Goal: Use online tool/utility: Utilize a website feature to perform a specific function

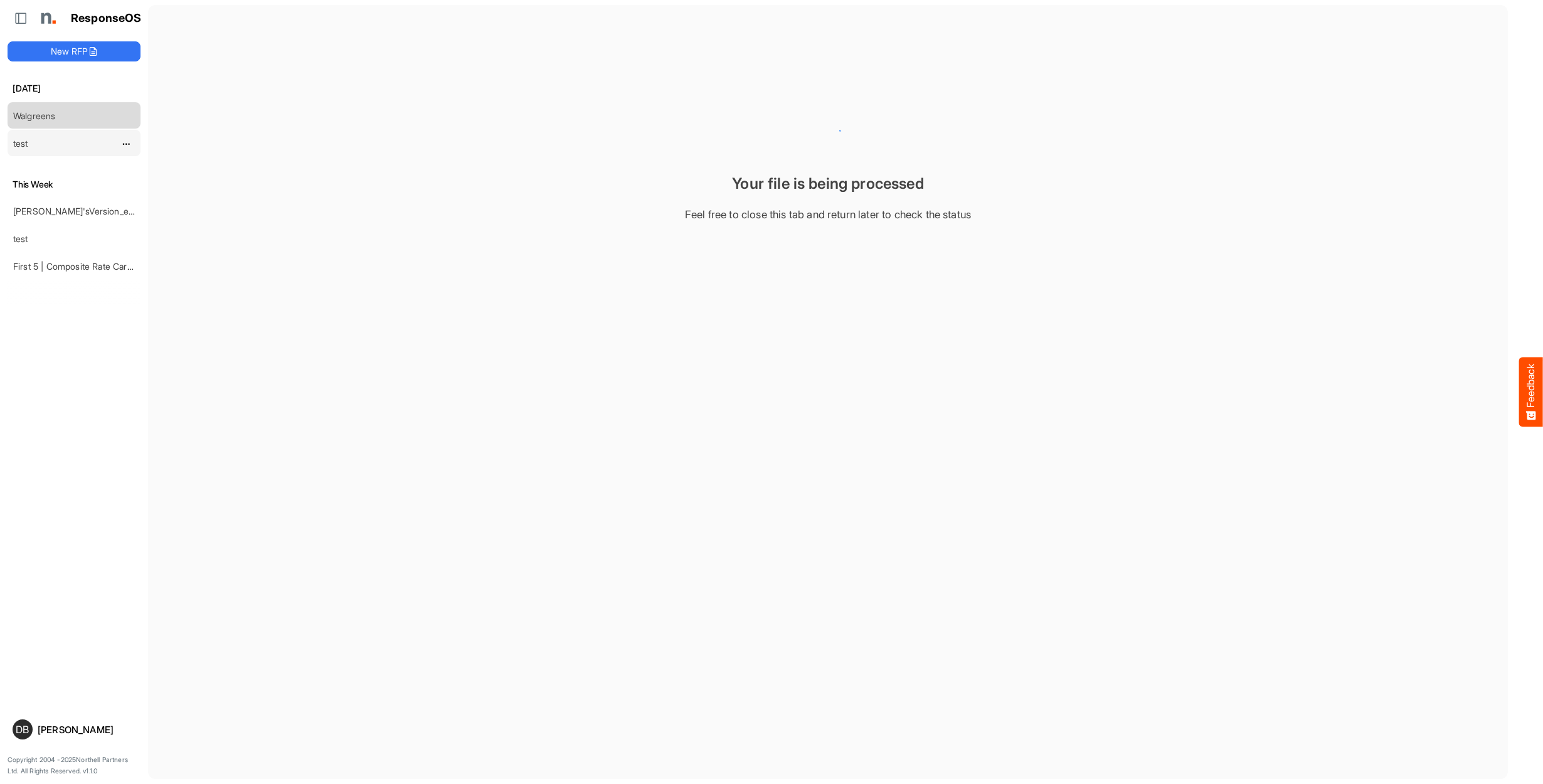
click at [44, 143] on div "test" at bounding box center [64, 142] width 112 height 25
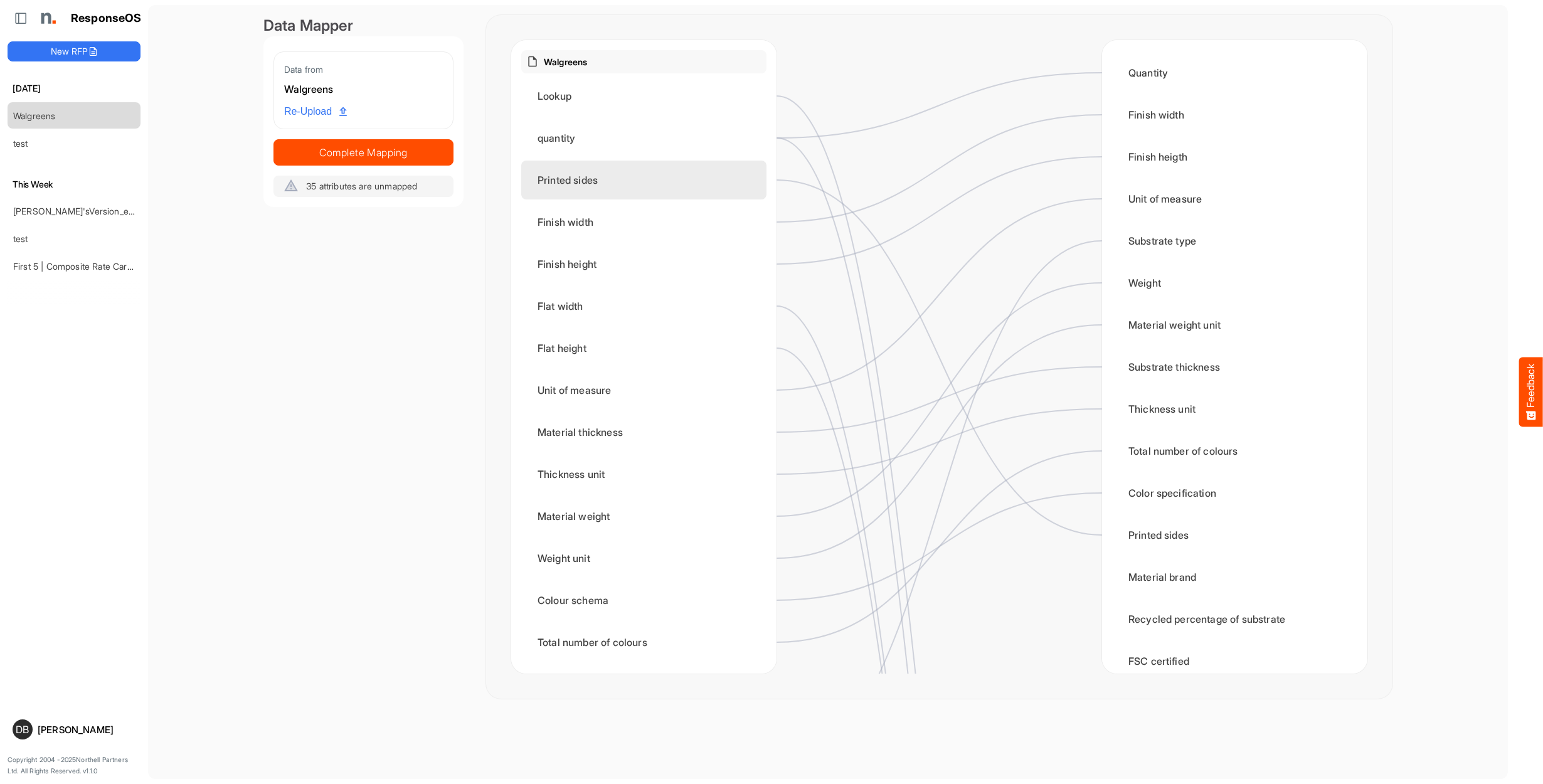
click at [706, 177] on div "Printed sides" at bounding box center [643, 180] width 245 height 39
click at [655, 180] on div "Printed sides" at bounding box center [643, 180] width 245 height 39
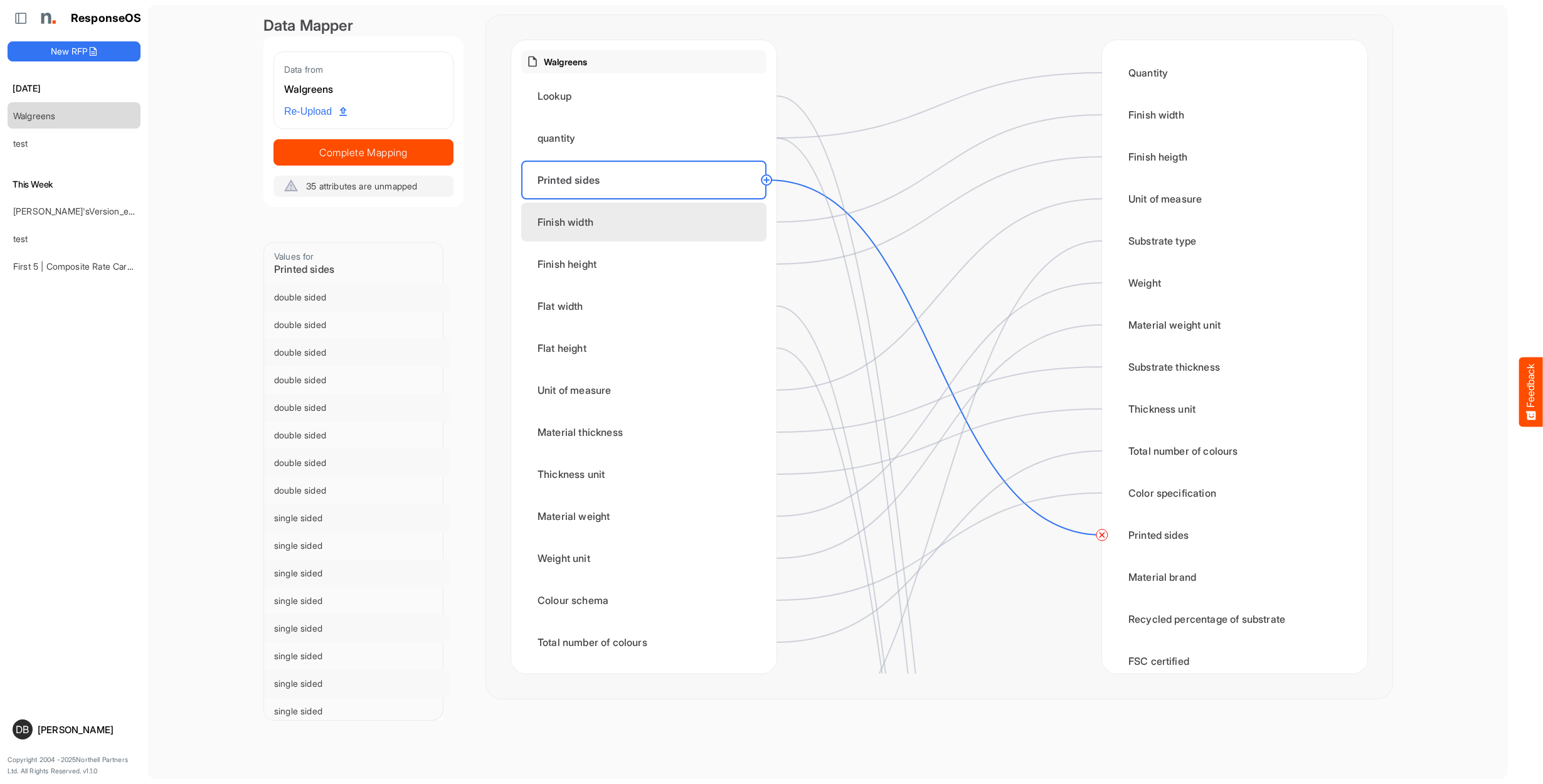
click at [658, 223] on div "Finish width" at bounding box center [643, 222] width 245 height 39
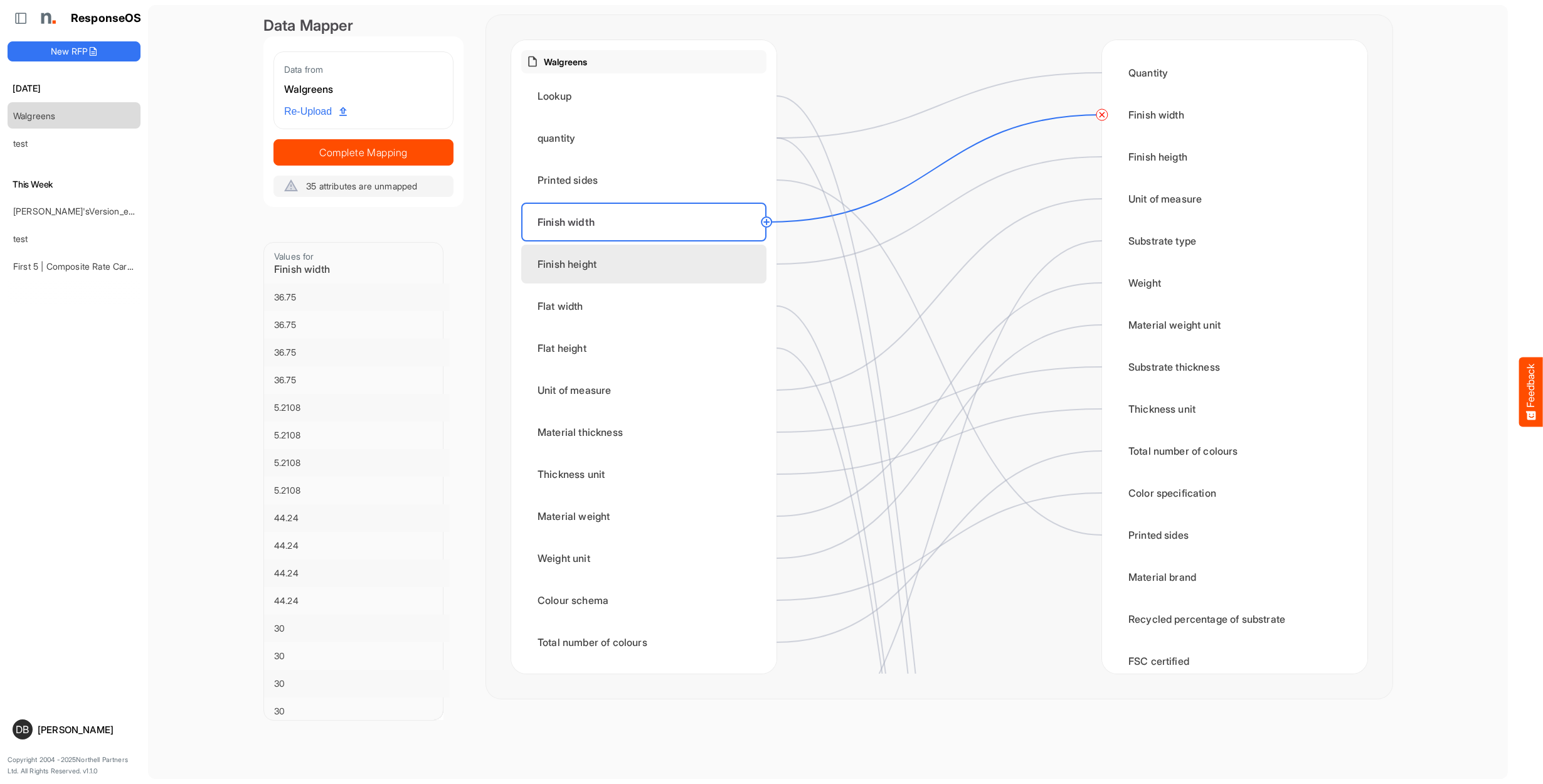
click at [657, 262] on div "Finish height" at bounding box center [643, 264] width 245 height 39
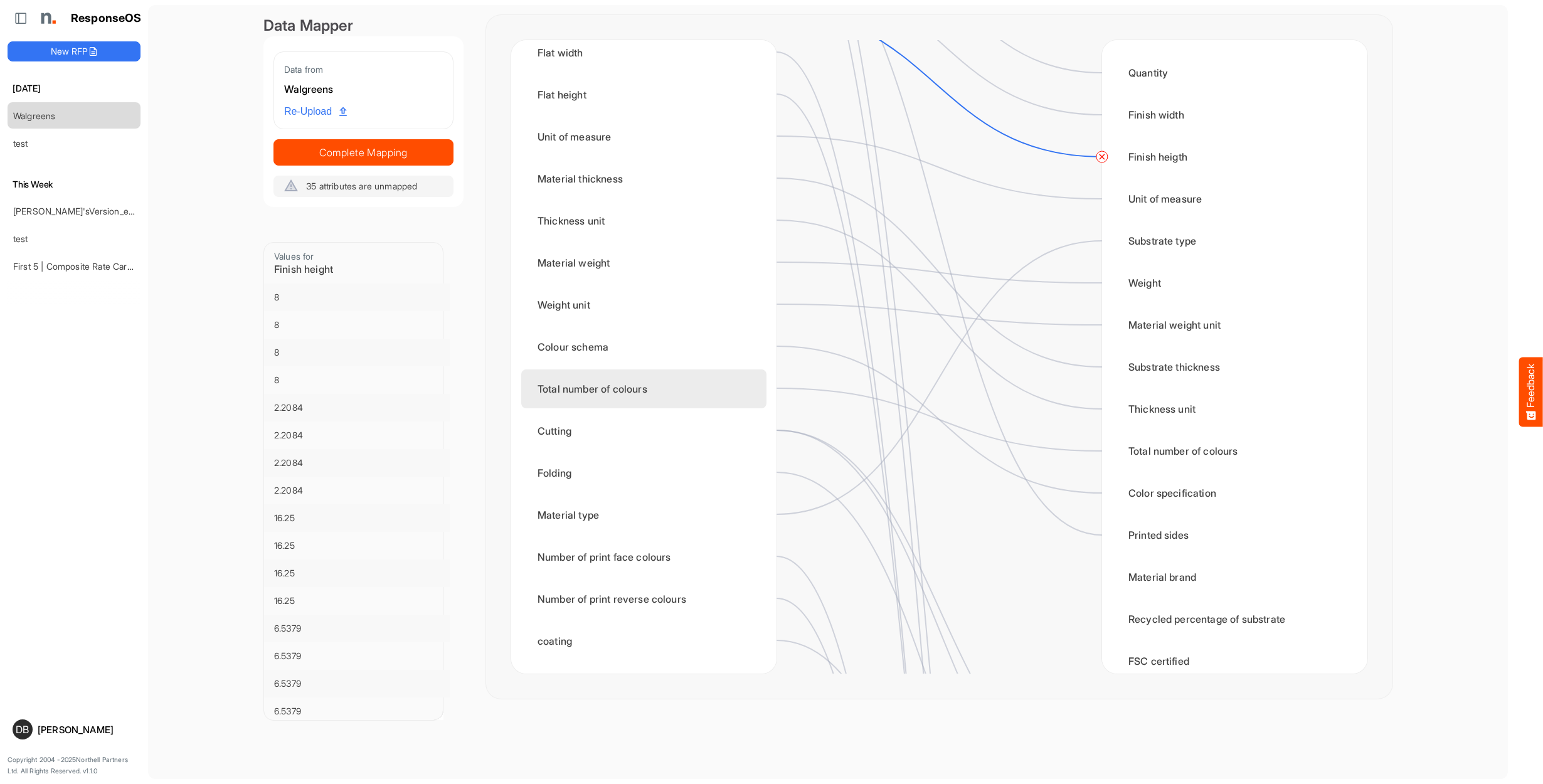
scroll to position [253, 0]
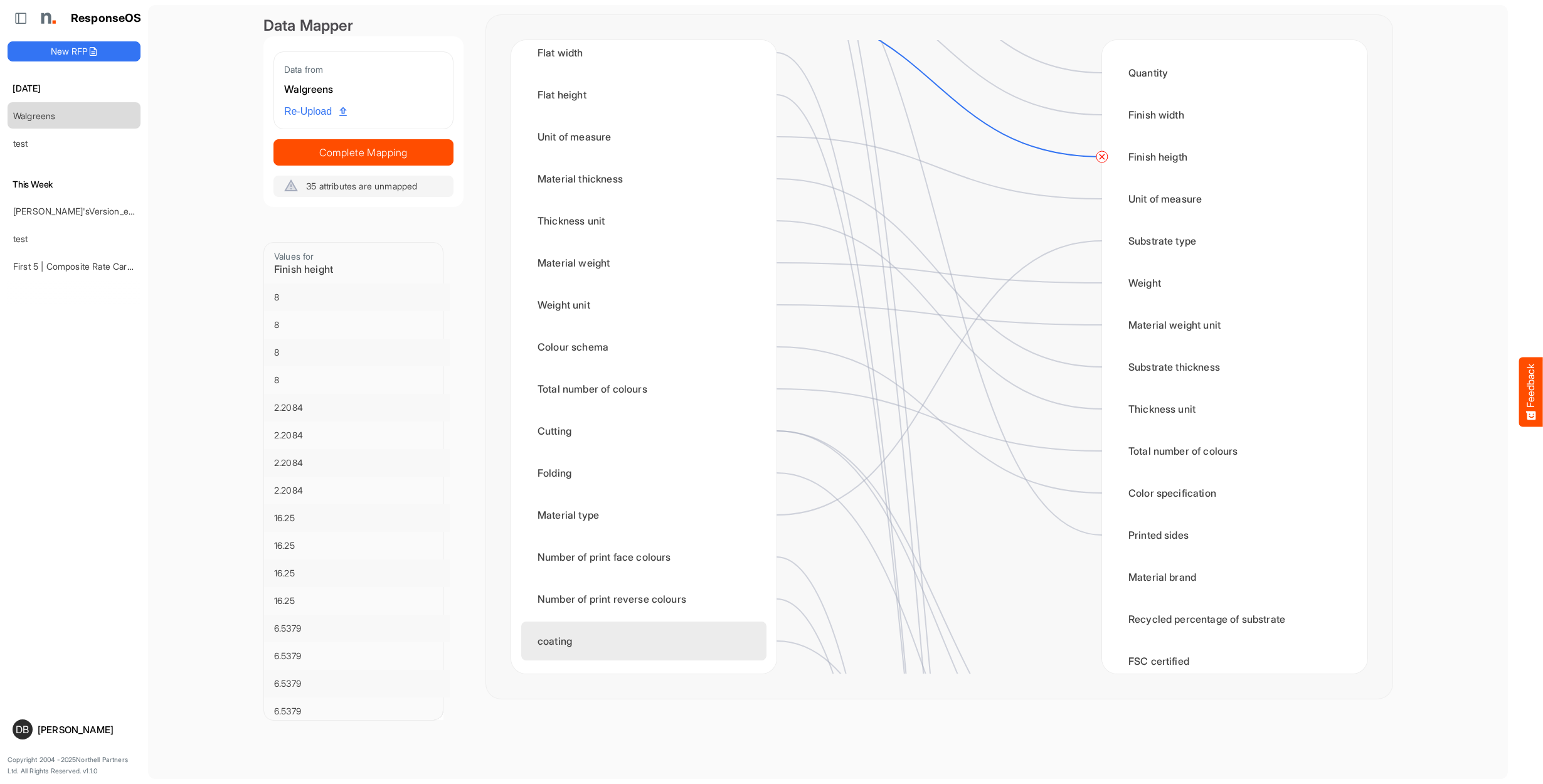
click at [737, 647] on div "coating" at bounding box center [643, 641] width 245 height 39
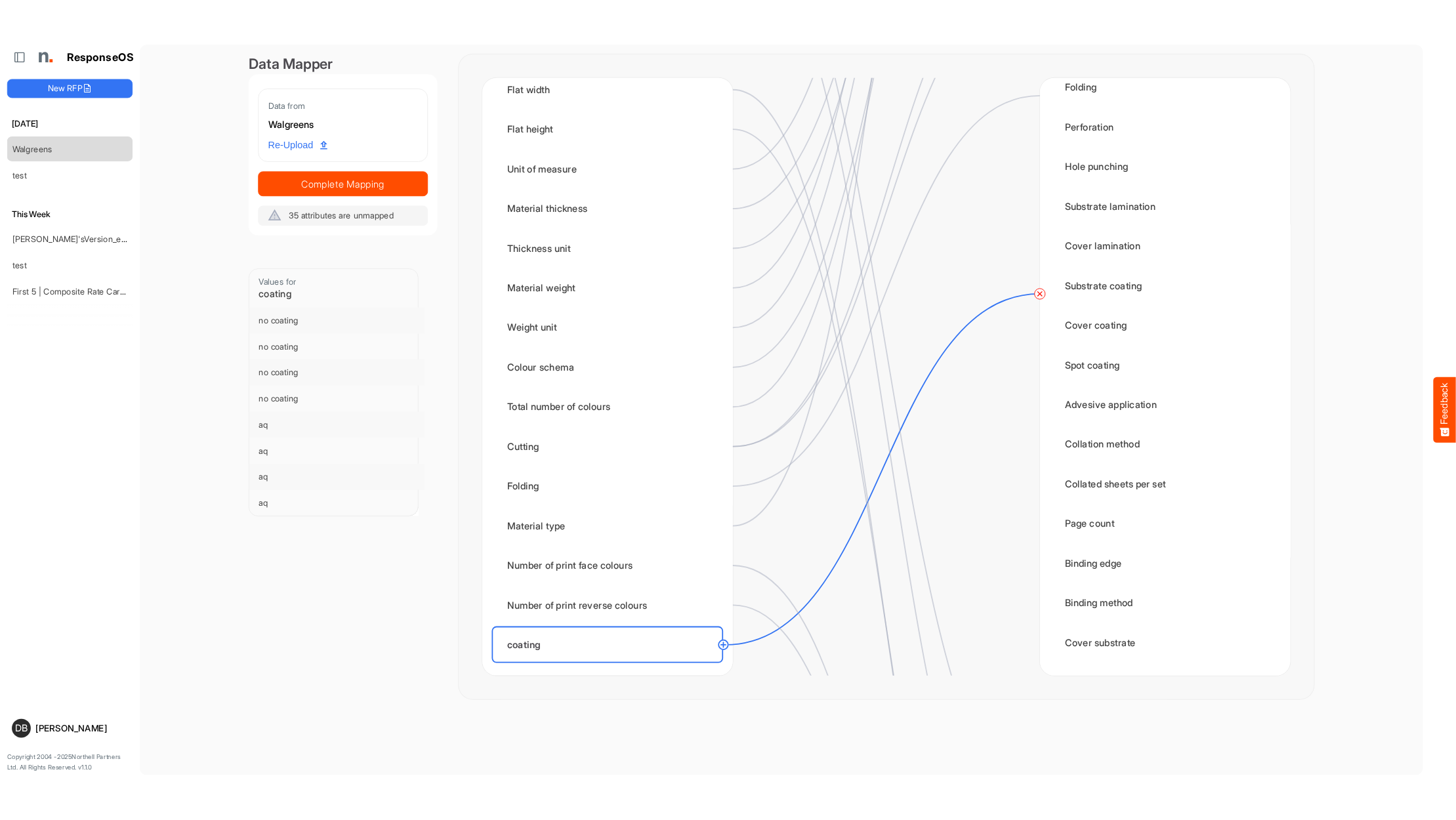
scroll to position [927, 0]
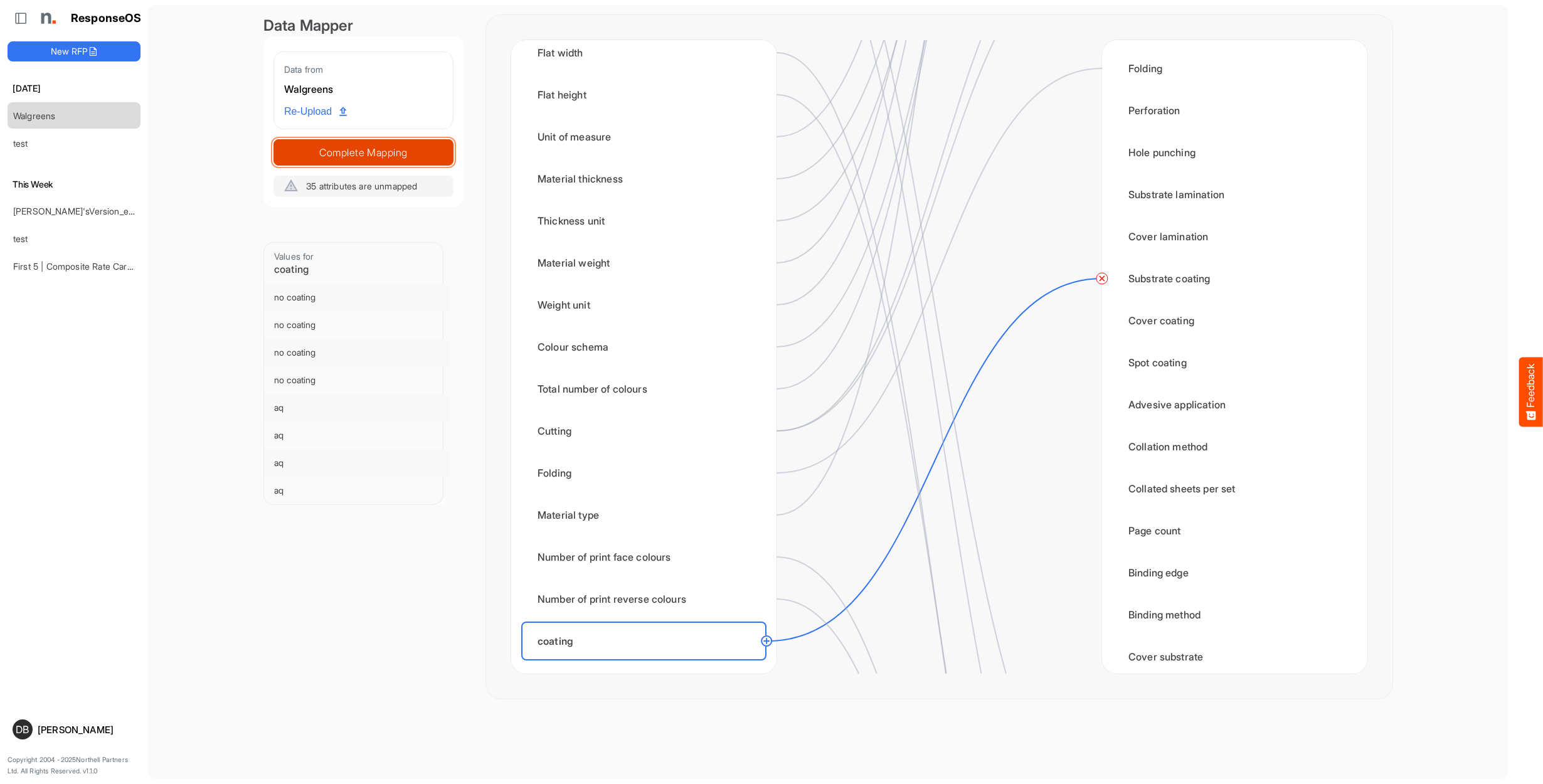
click at [361, 149] on span "Complete Mapping" at bounding box center [364, 151] width 179 height 18
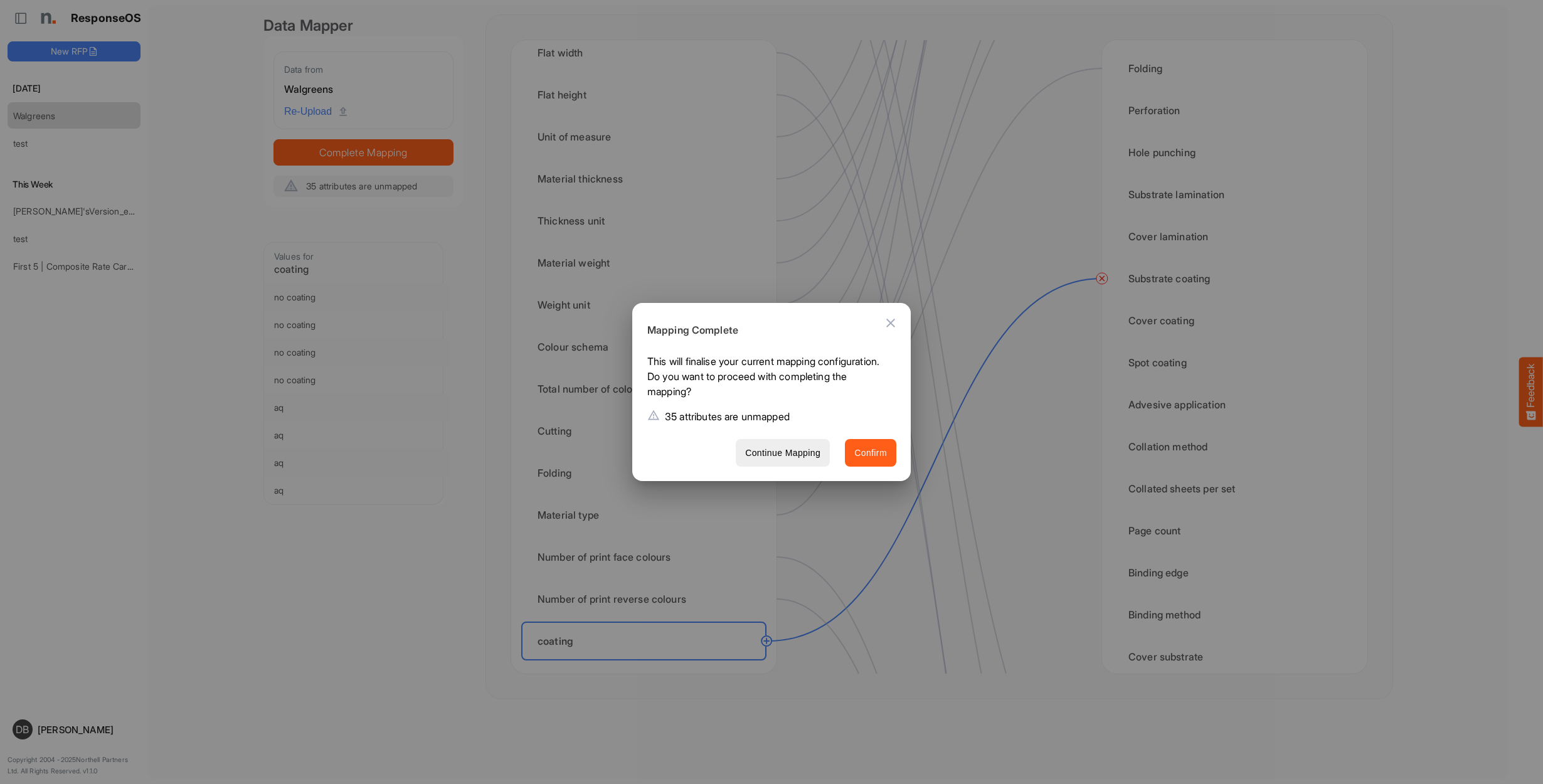
click at [869, 454] on span "Confirm" at bounding box center [870, 452] width 32 height 16
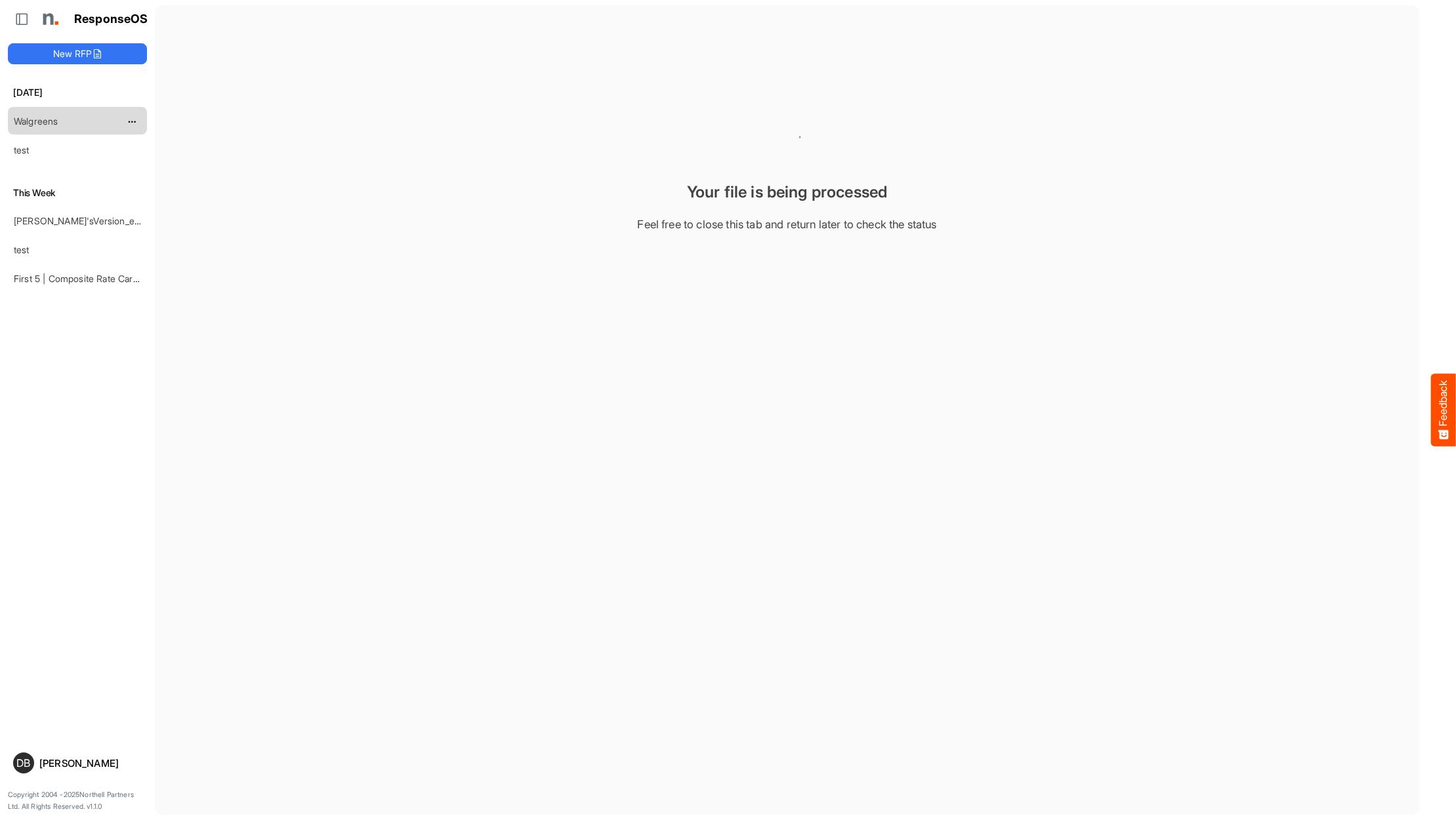
click at [101, 120] on div "Walgreens" at bounding box center [67, 120] width 117 height 26
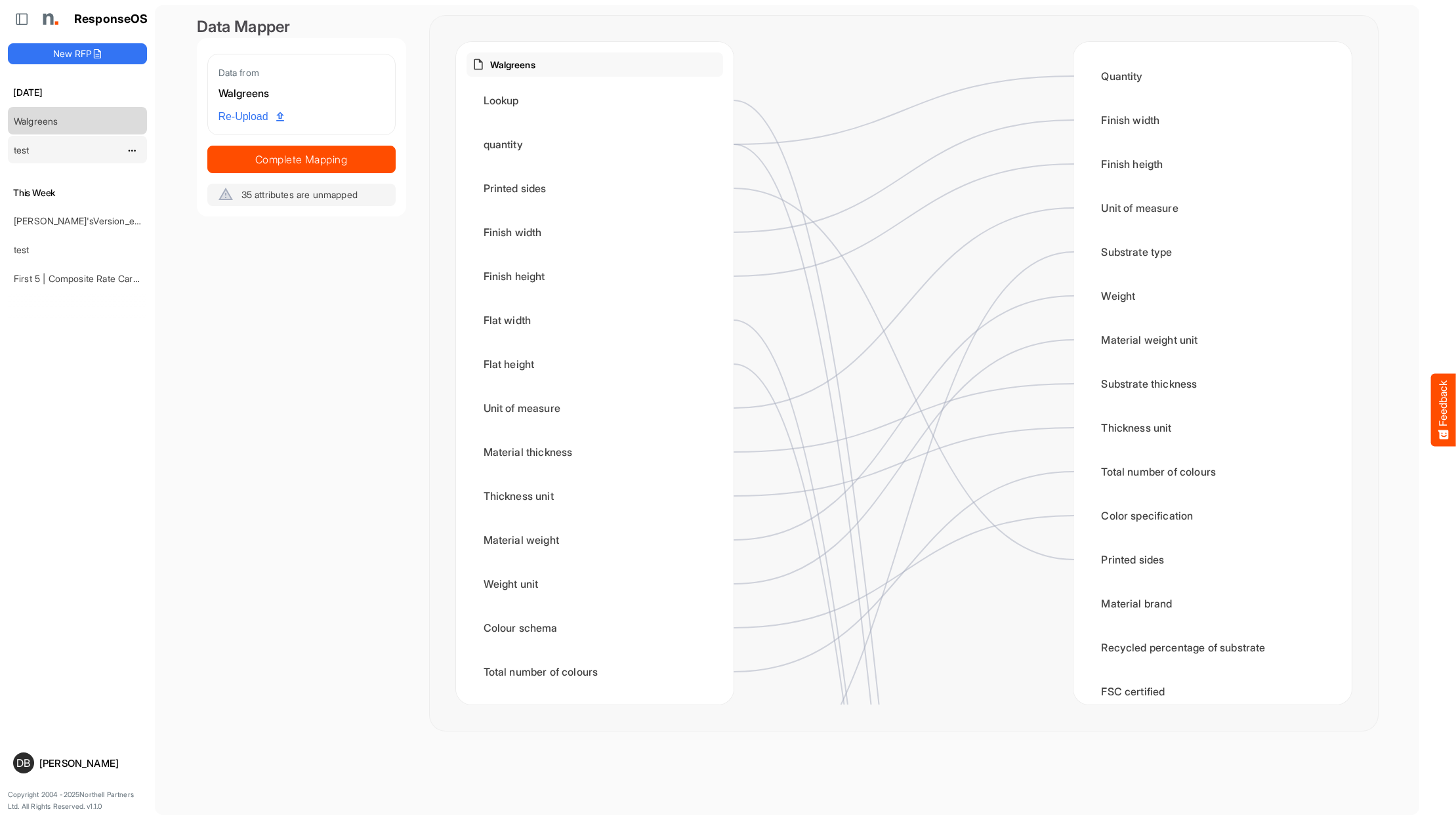
click at [17, 148] on link "test" at bounding box center [21, 150] width 15 height 12
click at [60, 223] on link "[PERSON_NAME]'sVersion_e2e-test-file_20250604_111803" at bounding box center [136, 221] width 246 height 12
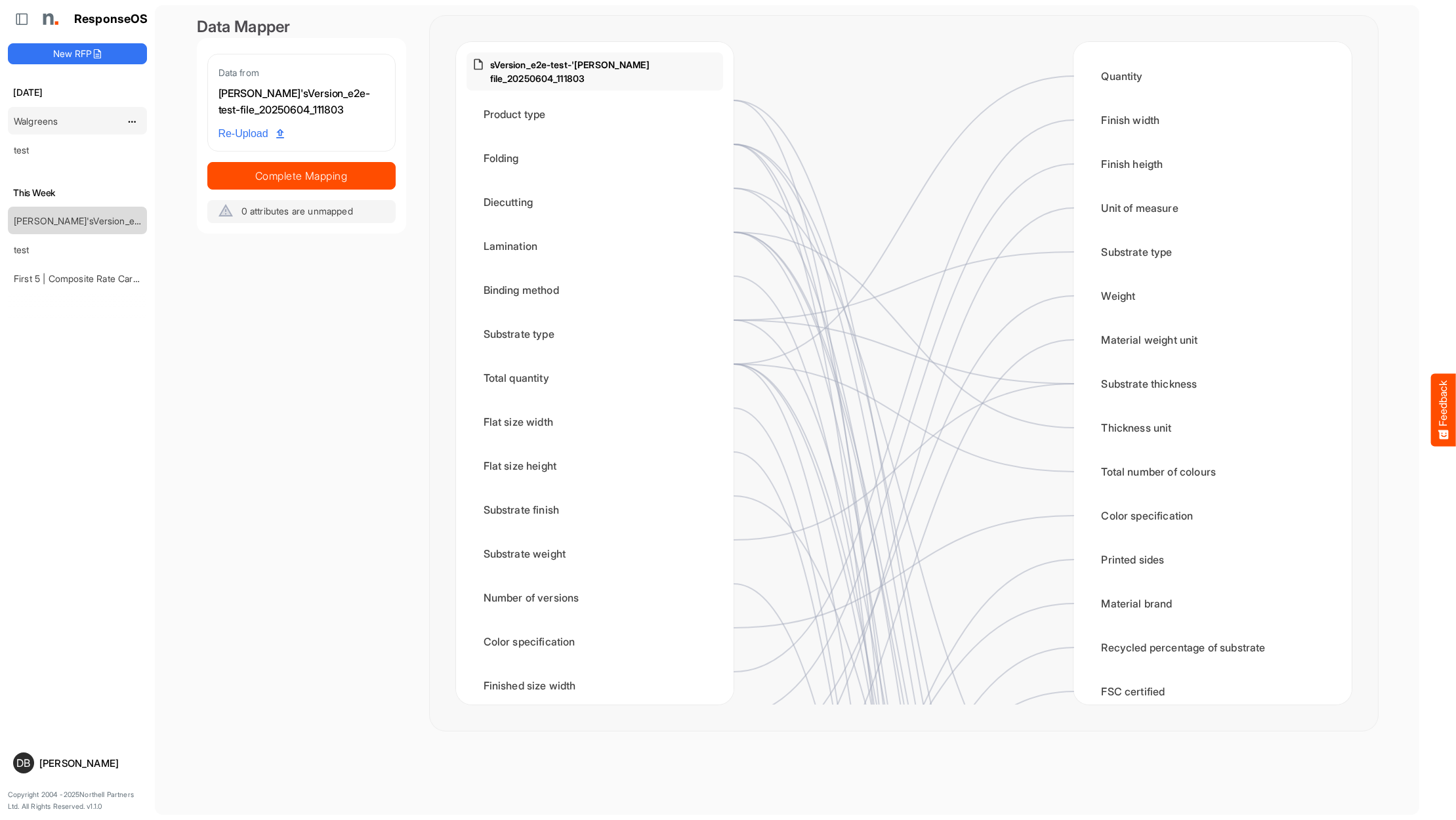
click at [76, 119] on div "Walgreens" at bounding box center [67, 120] width 117 height 26
click at [36, 121] on link "Walgreens" at bounding box center [35, 121] width 43 height 12
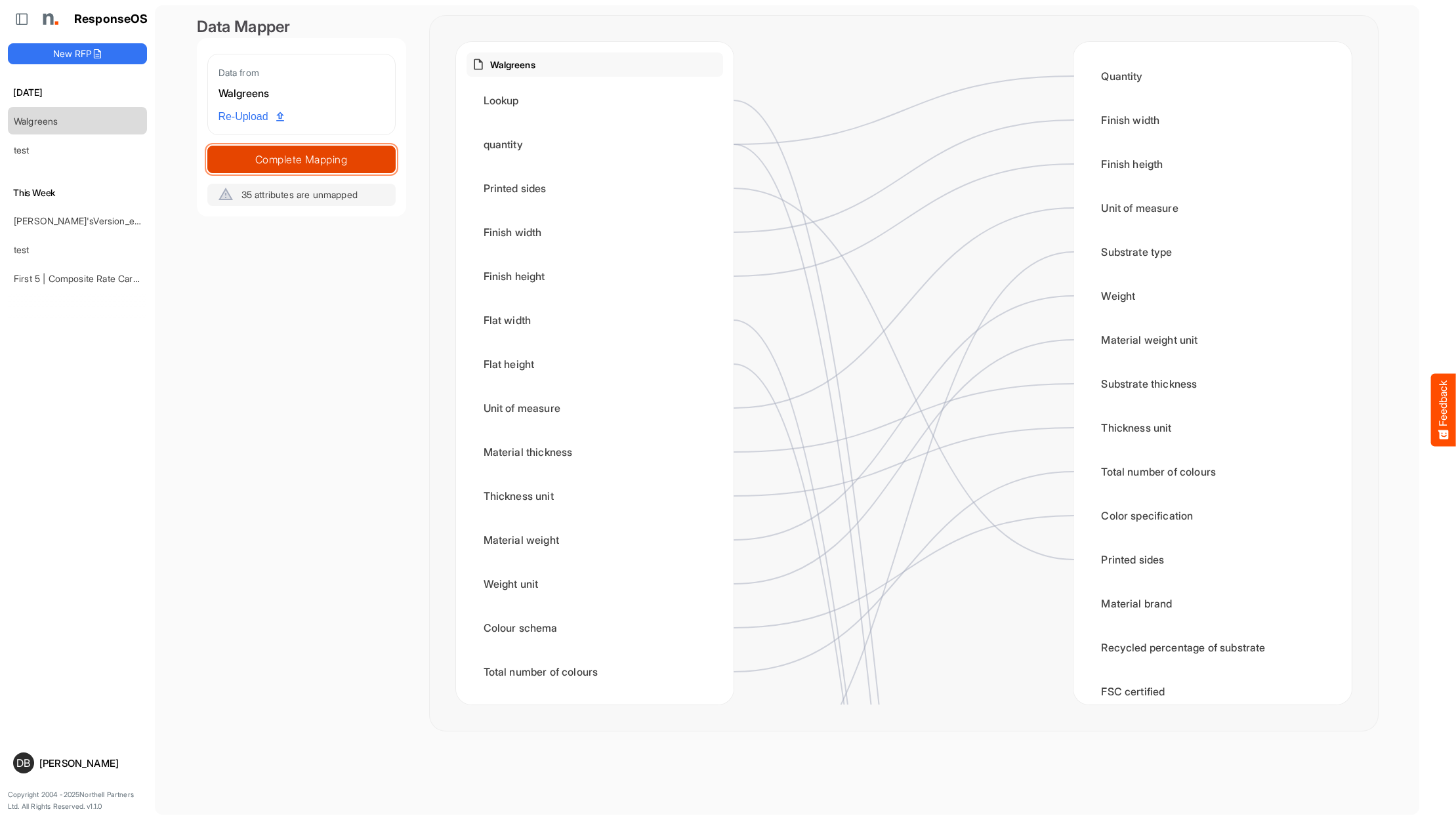
click at [346, 157] on span "Complete Mapping" at bounding box center [301, 158] width 187 height 18
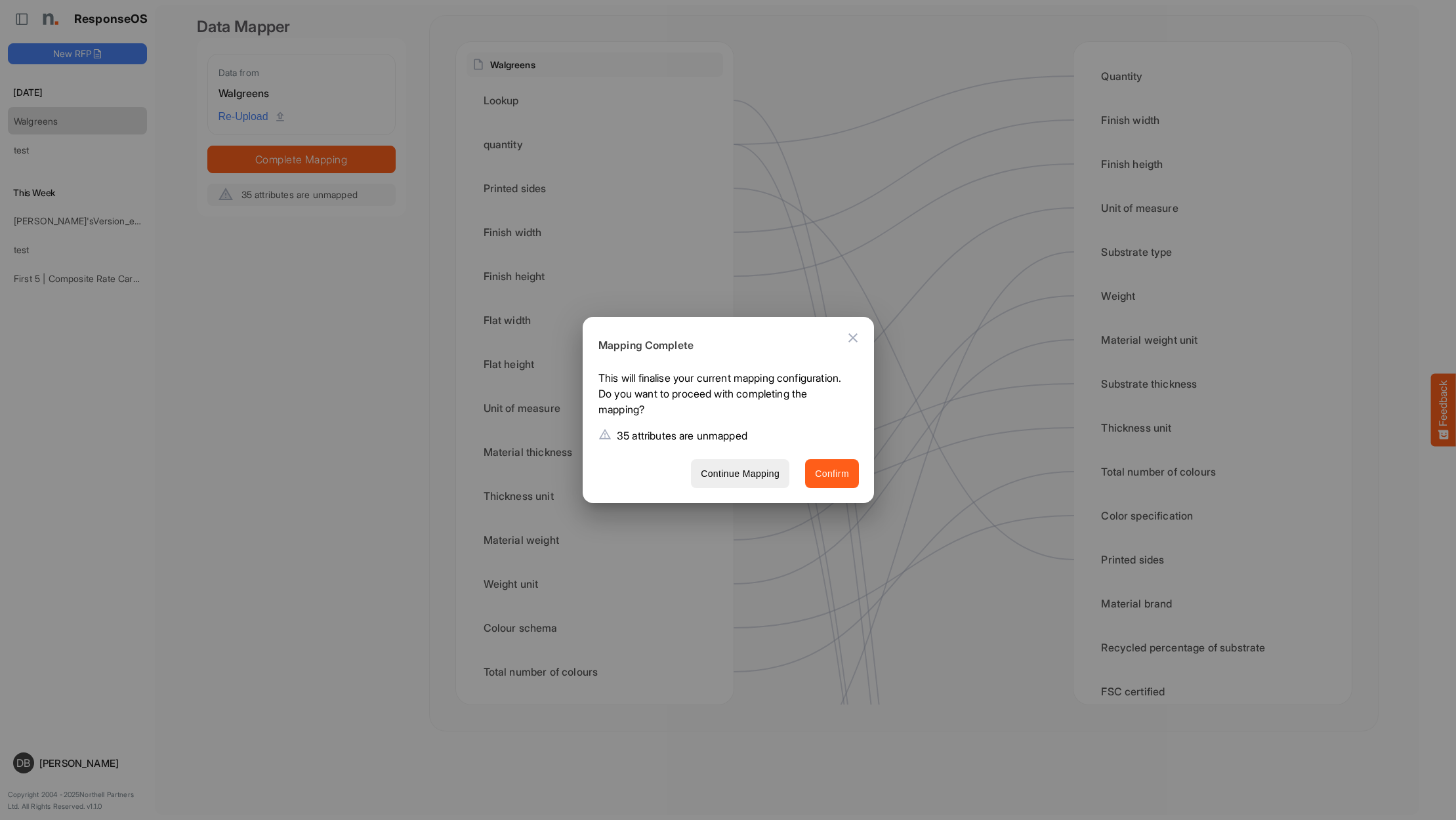
click at [836, 474] on span "Confirm" at bounding box center [831, 473] width 34 height 16
